Goal: Information Seeking & Learning: Learn about a topic

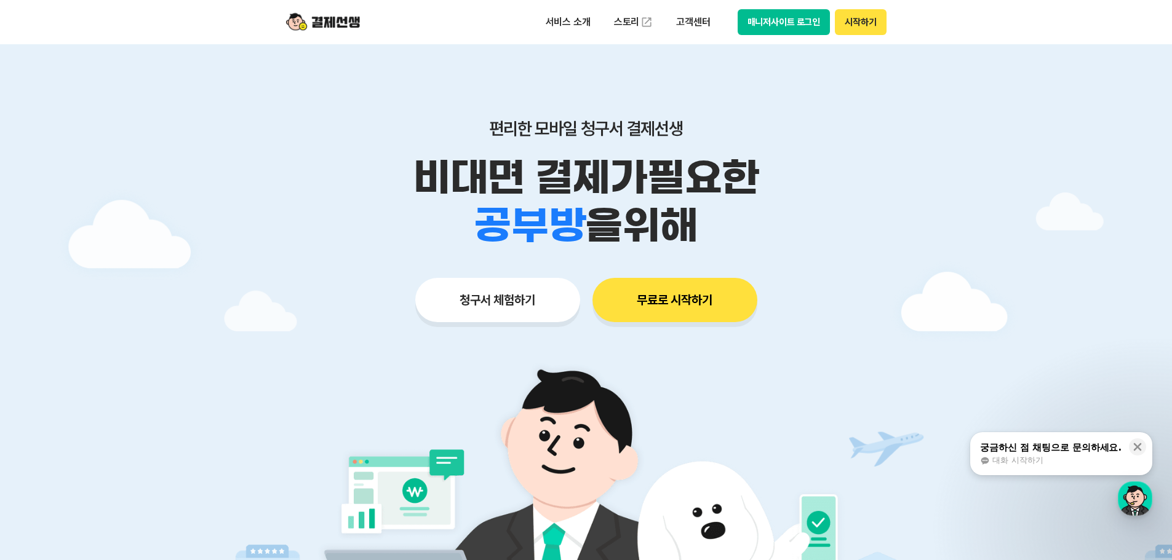
click at [865, 33] on button "시작하기" at bounding box center [860, 22] width 51 height 26
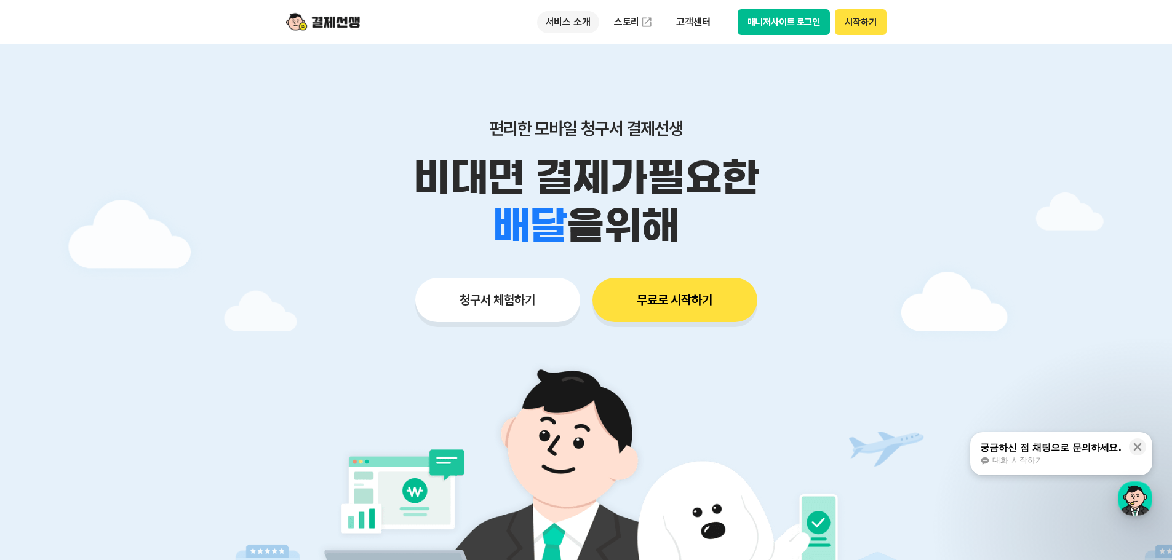
click at [585, 15] on p "서비스 소개" at bounding box center [568, 22] width 62 height 22
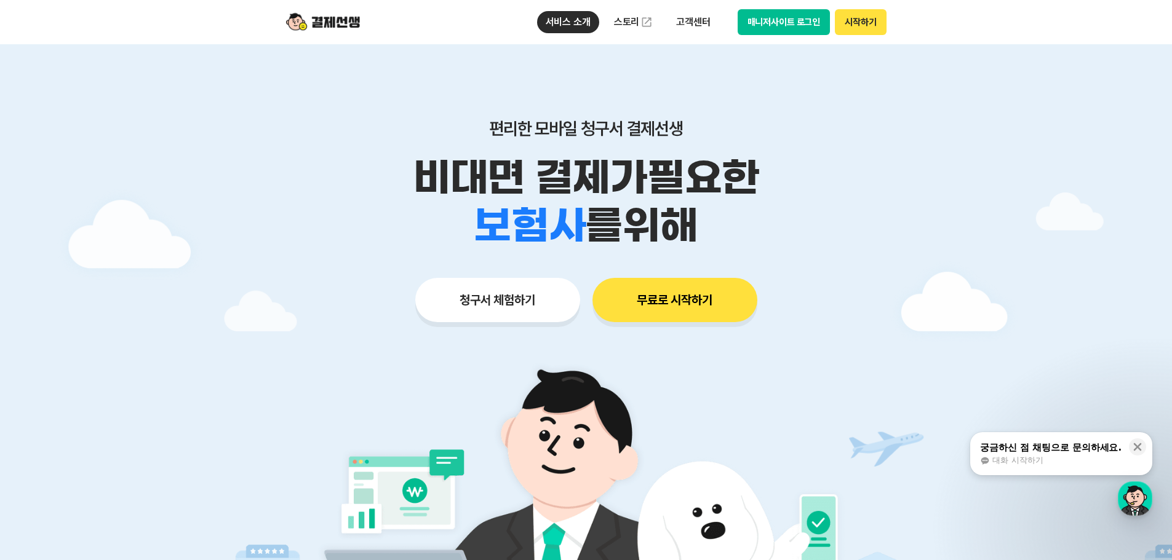
click at [827, 153] on div "편리한 모바일 청구서 결제선생 비대면 결제가 필요한 학원 공부방 호텔 쇼핑몰 병원 배달 보험사 항공사 골프장 를 위해" at bounding box center [586, 184] width 630 height 132
click at [575, 22] on p "서비스 소개" at bounding box center [568, 22] width 62 height 22
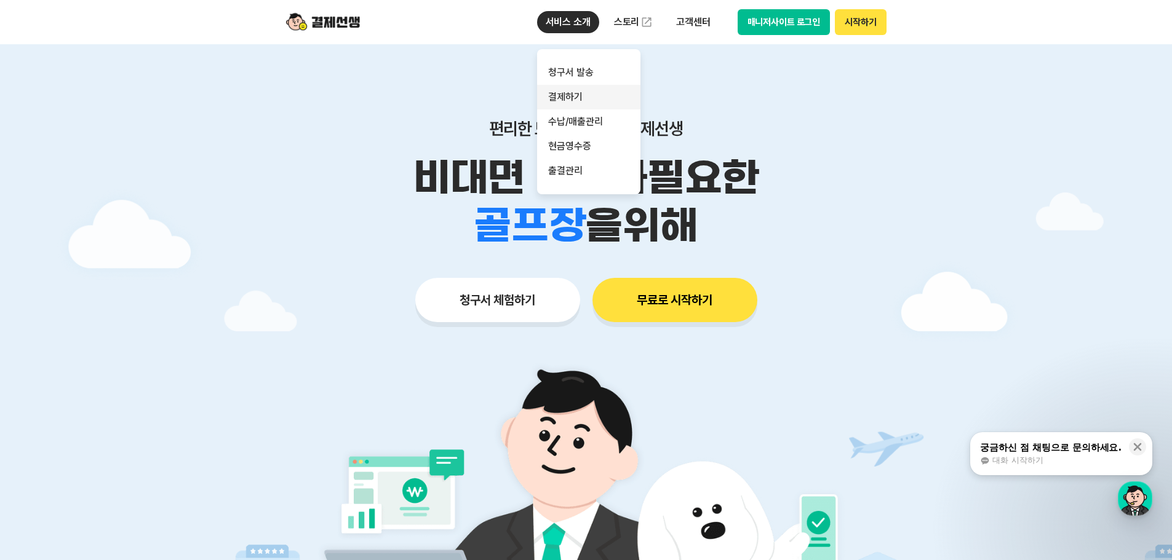
click at [572, 98] on link "결제하기" at bounding box center [588, 97] width 103 height 25
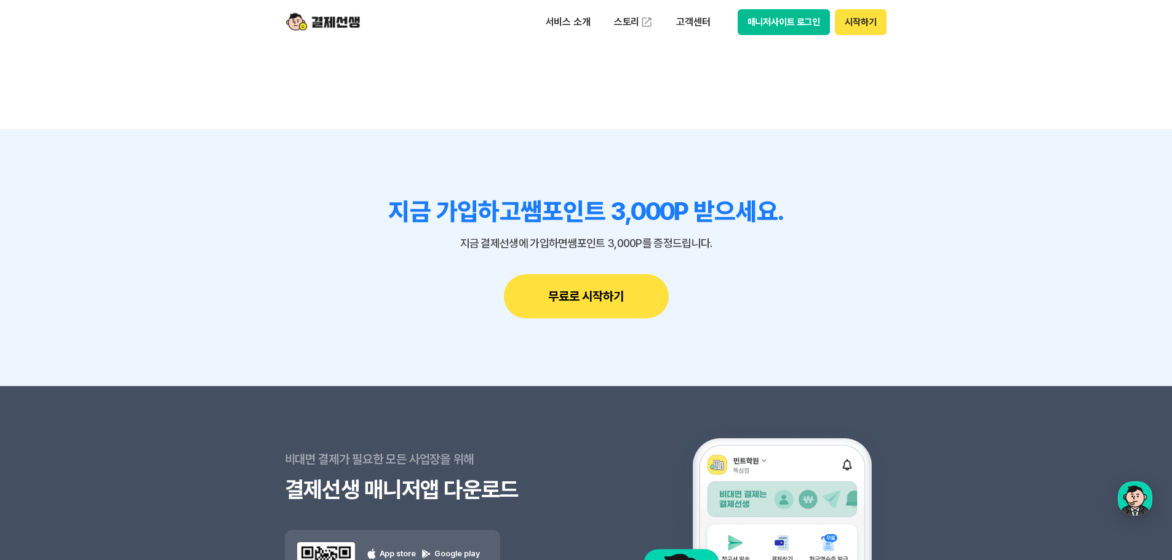
scroll to position [3691, 0]
